Goal: Find specific page/section: Find specific page/section

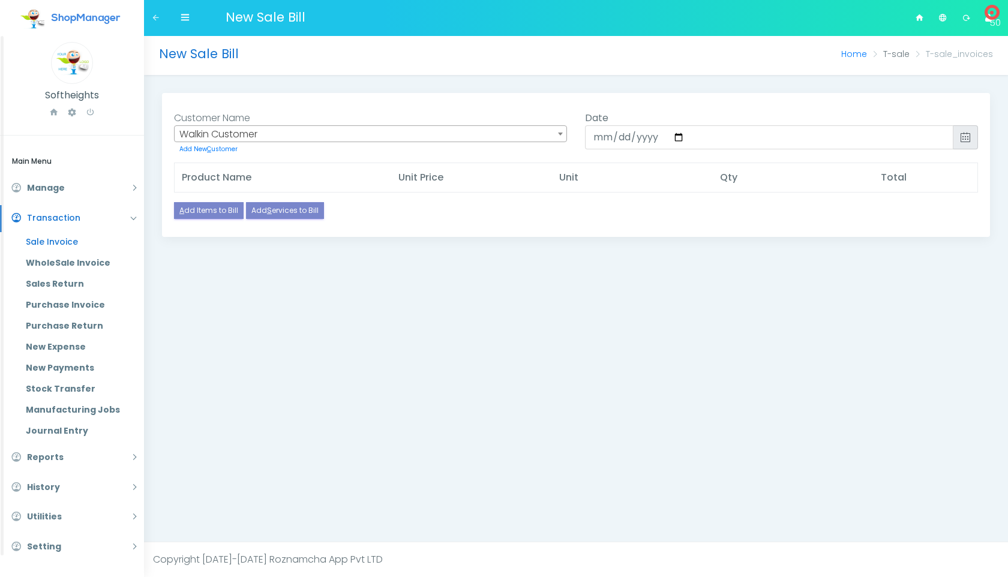
click at [153, 20] on icon at bounding box center [155, 17] width 9 height 13
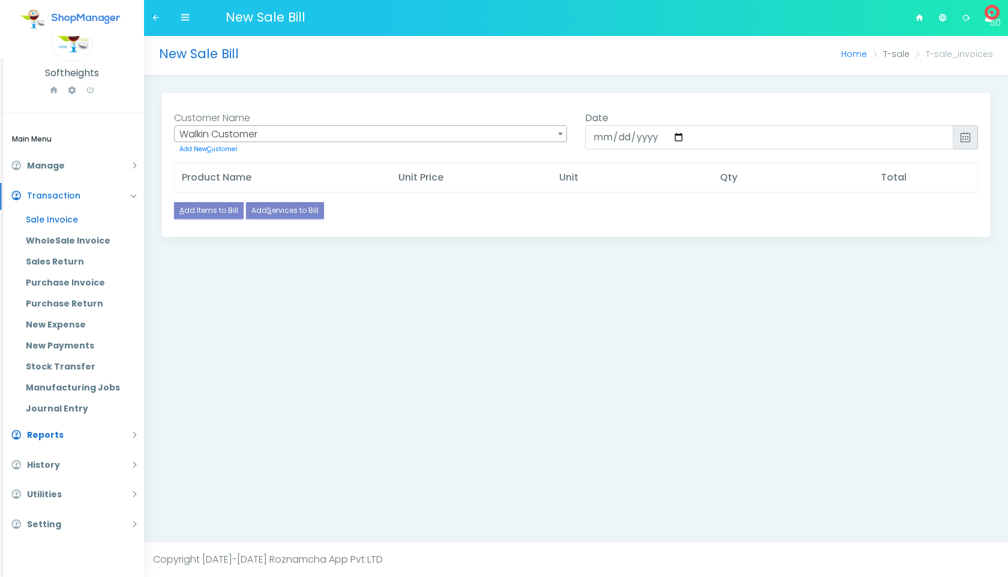
click at [96, 431] on link "Reports" at bounding box center [72, 435] width 144 height 27
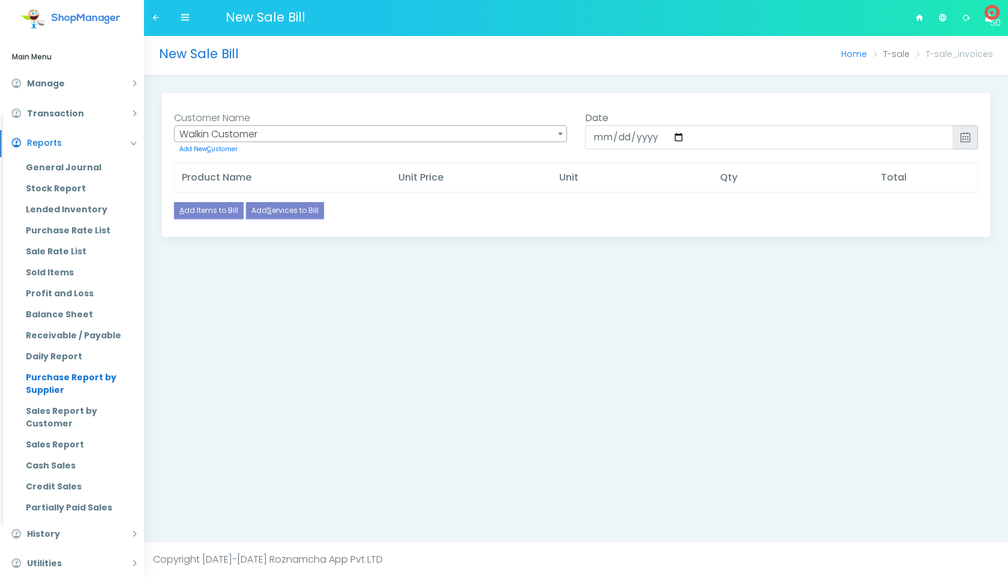
scroll to position [136, 0]
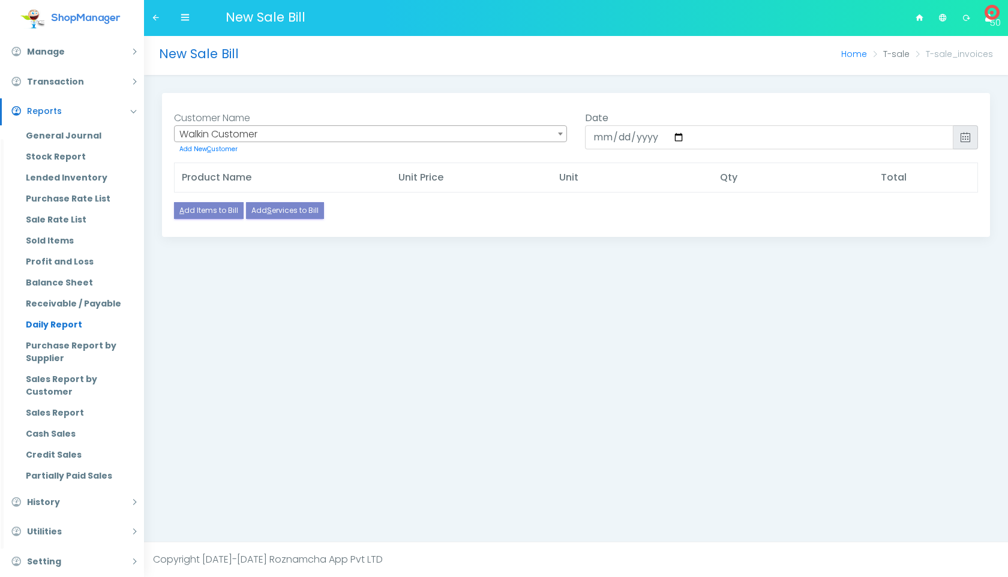
click at [68, 325] on link "Daily Report" at bounding box center [80, 324] width 127 height 21
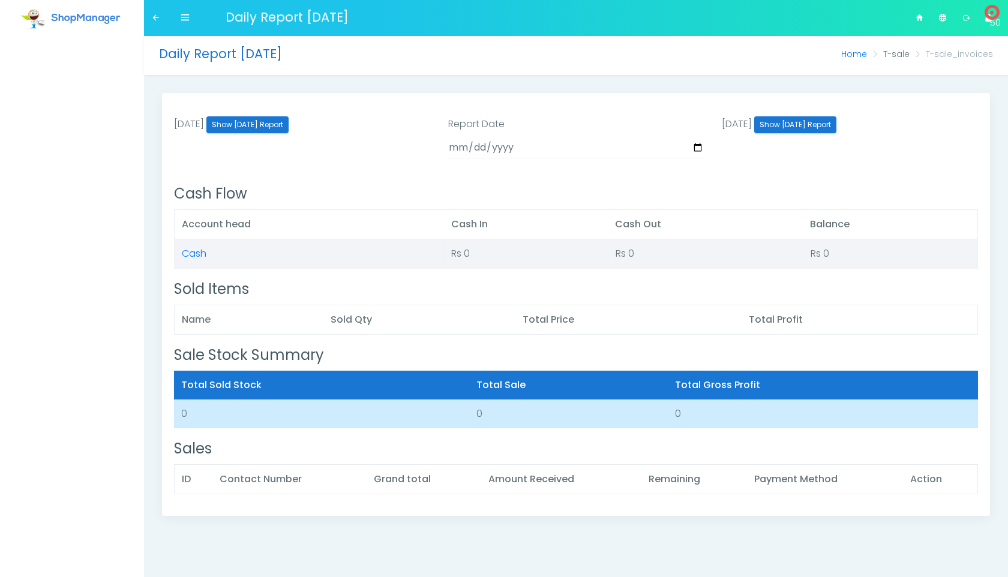
select select "50"
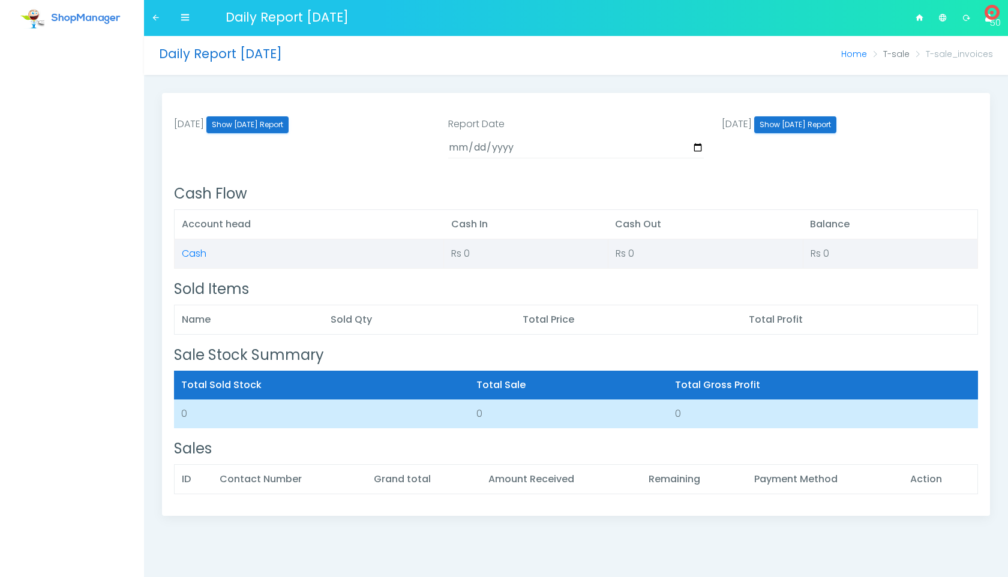
select select "50"
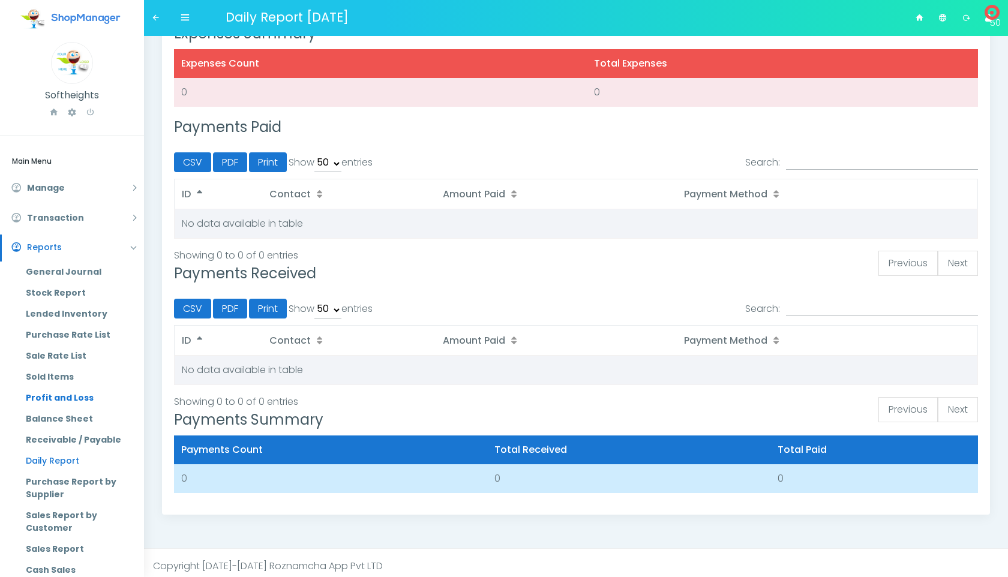
click at [80, 398] on link "Profit and Loss" at bounding box center [80, 397] width 127 height 21
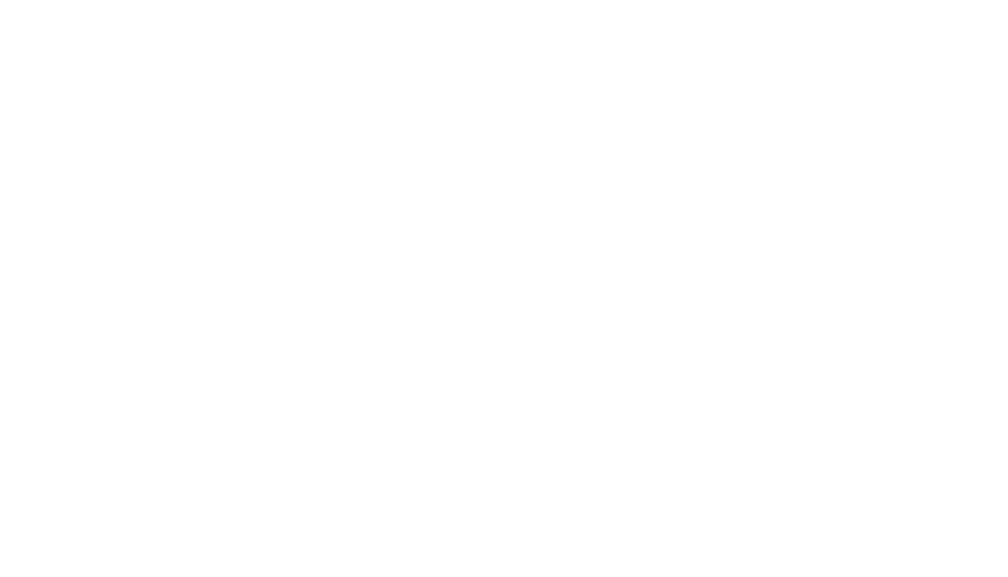
select select "50"
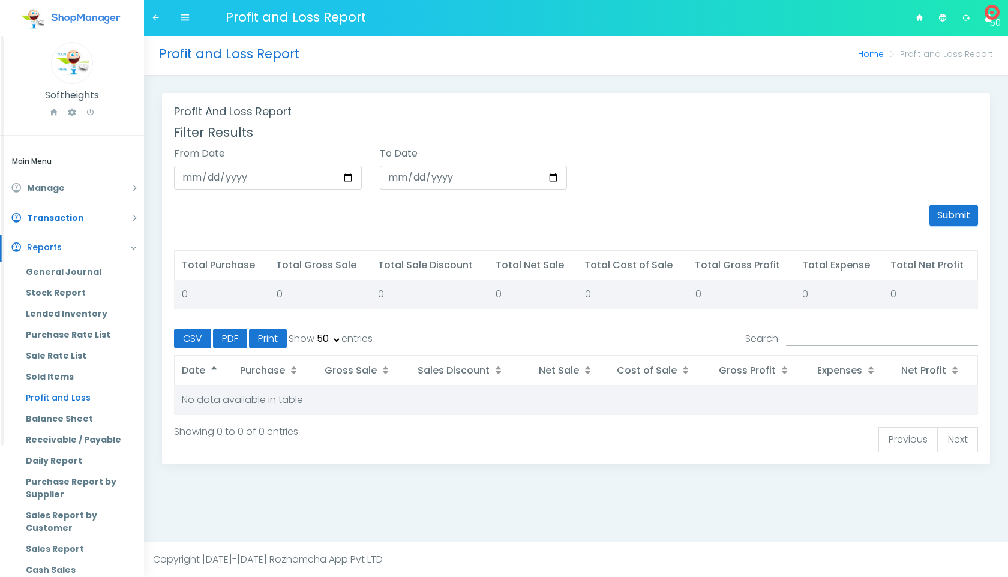
click at [94, 222] on link "Transaction" at bounding box center [72, 218] width 144 height 27
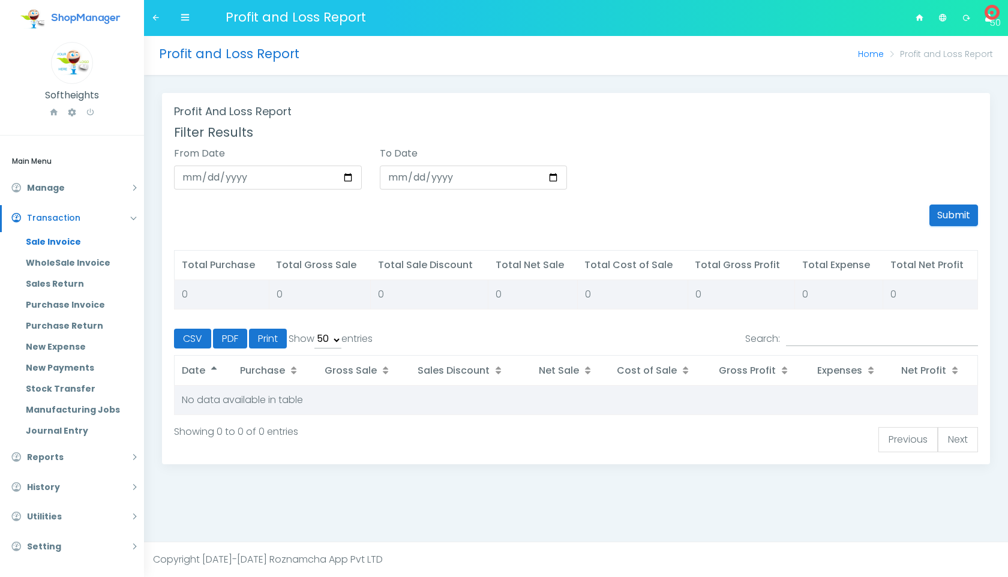
click at [88, 246] on link "Sale Invoice" at bounding box center [80, 242] width 127 height 21
